Goal: Transaction & Acquisition: Purchase product/service

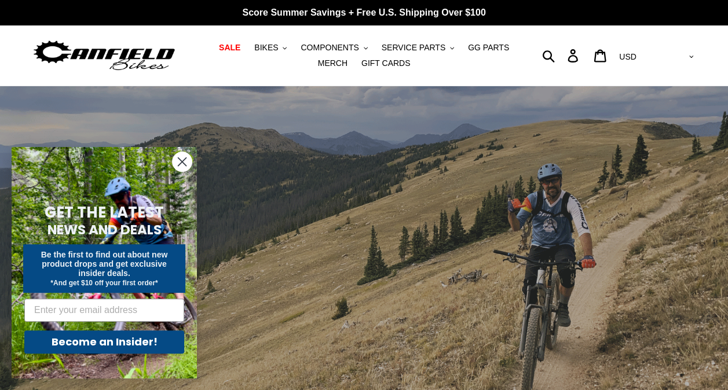
scroll to position [2, 0]
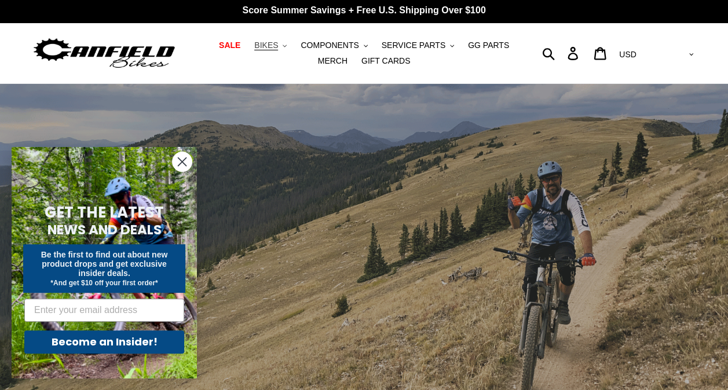
click at [267, 50] on button "BIKES .cls-1{fill:#231f20}" at bounding box center [270, 46] width 44 height 16
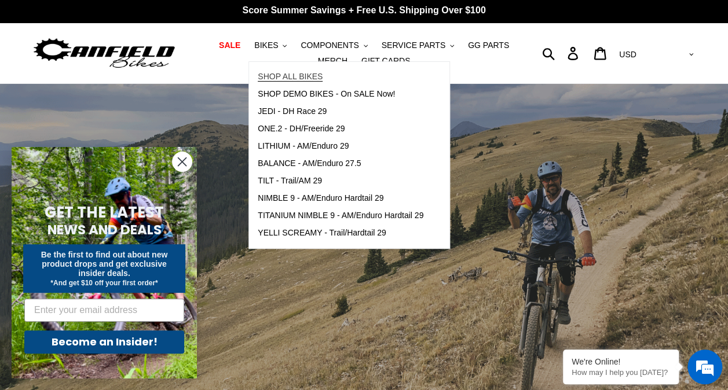
click at [269, 75] on span "SHOP ALL BIKES" at bounding box center [290, 77] width 65 height 10
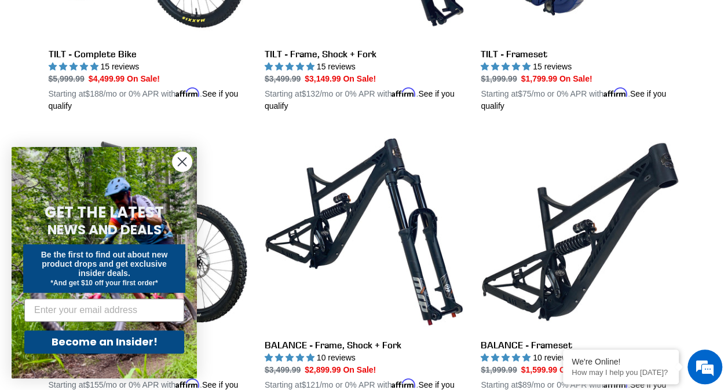
scroll to position [506, 0]
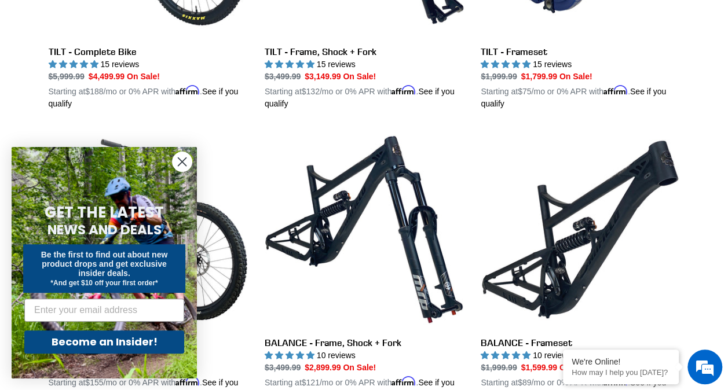
click at [179, 155] on circle "Close dialog" at bounding box center [182, 161] width 19 height 19
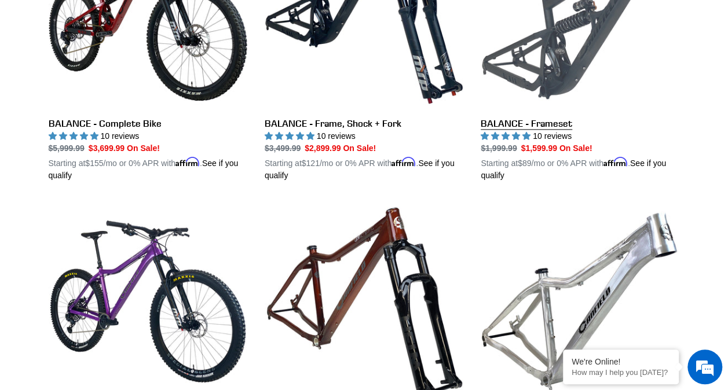
scroll to position [728, 0]
